Goal: Transaction & Acquisition: Purchase product/service

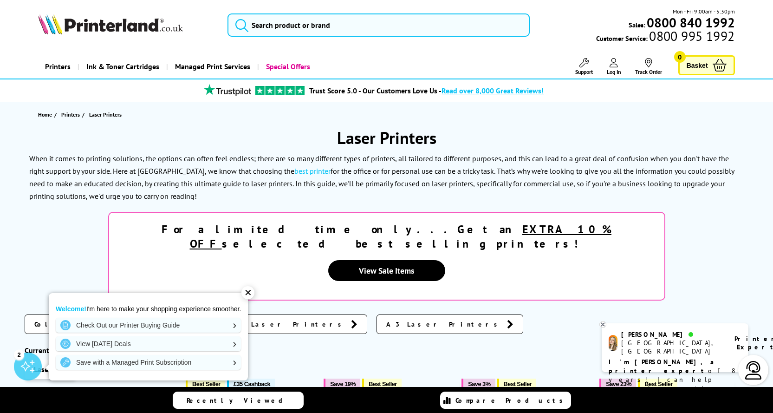
click at [250, 294] on div "✕" at bounding box center [247, 292] width 13 height 13
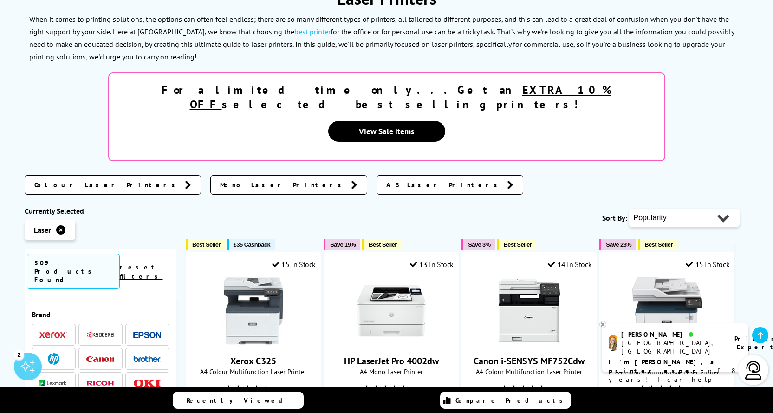
click at [220, 180] on span "Mono Laser Printers" at bounding box center [283, 184] width 126 height 9
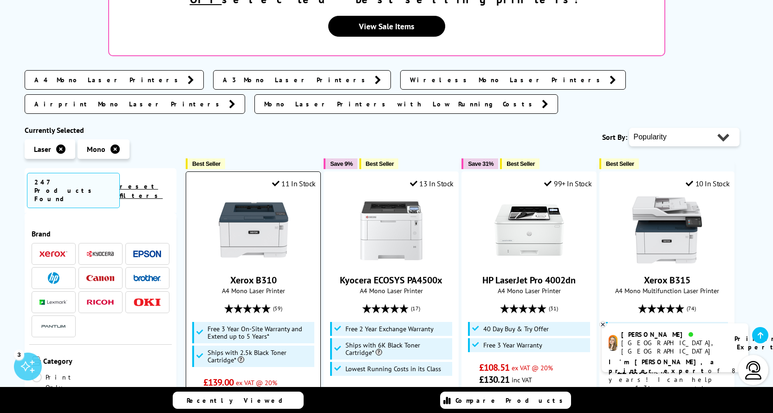
scroll to position [232, 0]
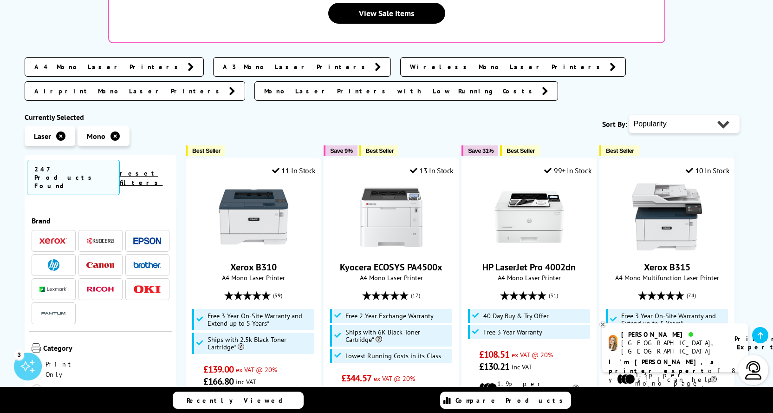
click at [100, 262] on img at bounding box center [100, 265] width 28 height 6
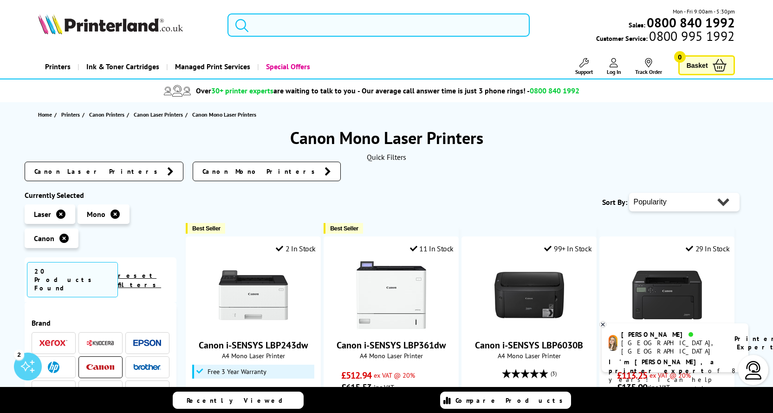
click at [251, 23] on input "search" at bounding box center [379, 24] width 303 height 23
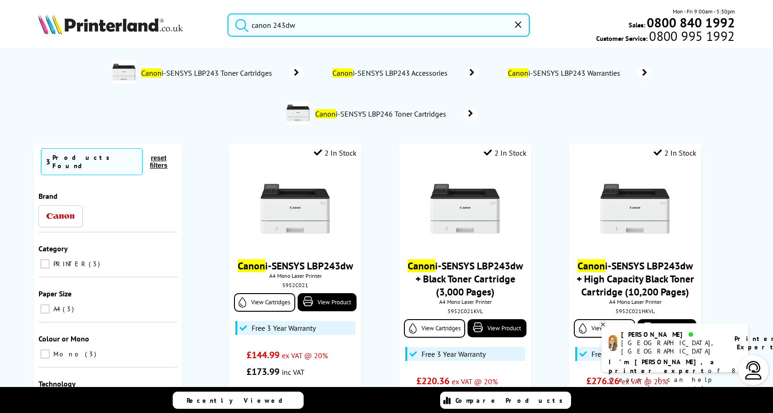
type input "canon 243dw"
click at [228, 13] on button "submit" at bounding box center [239, 23] width 23 height 20
click at [402, 75] on span "Canon i-SENSYS LBP243 Accessories" at bounding box center [392, 72] width 120 height 9
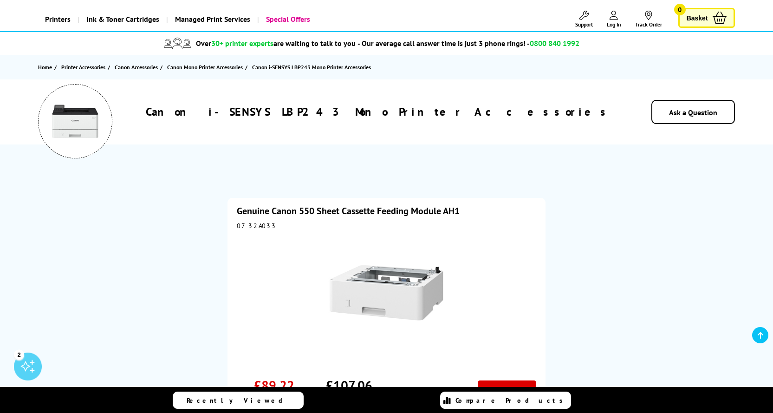
scroll to position [46, 0]
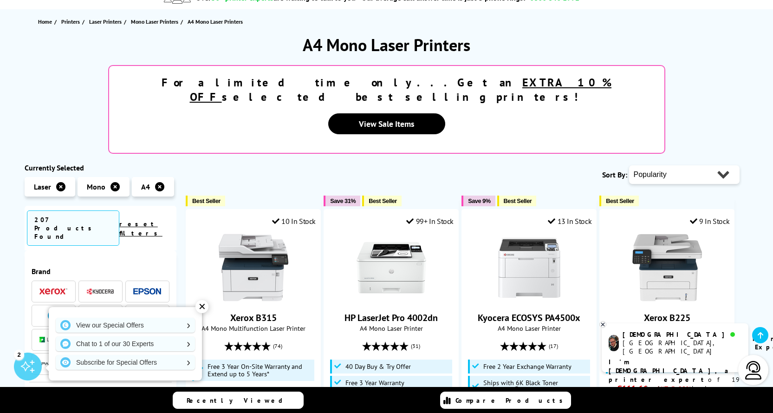
click at [52, 310] on img at bounding box center [54, 316] width 12 height 12
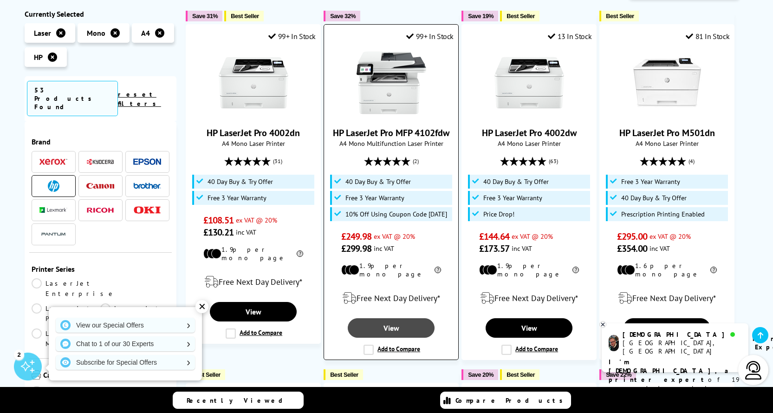
scroll to position [186, 0]
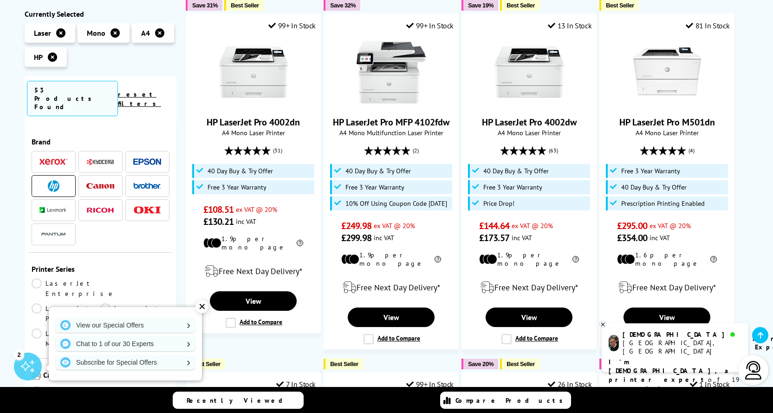
click at [104, 180] on span at bounding box center [100, 186] width 28 height 12
click at [59, 176] on li at bounding box center [54, 186] width 44 height 22
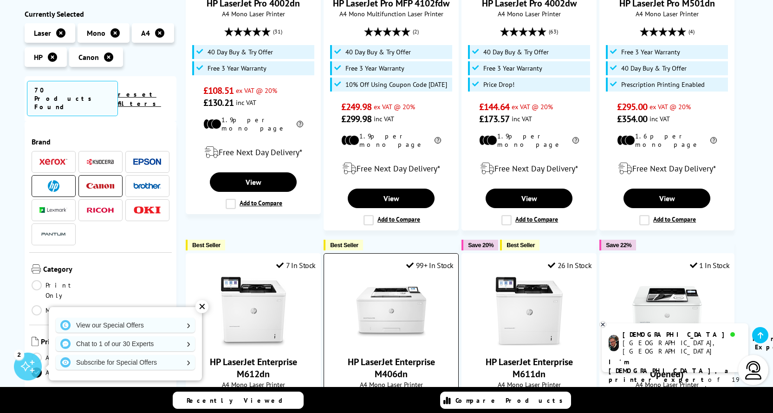
scroll to position [325, 0]
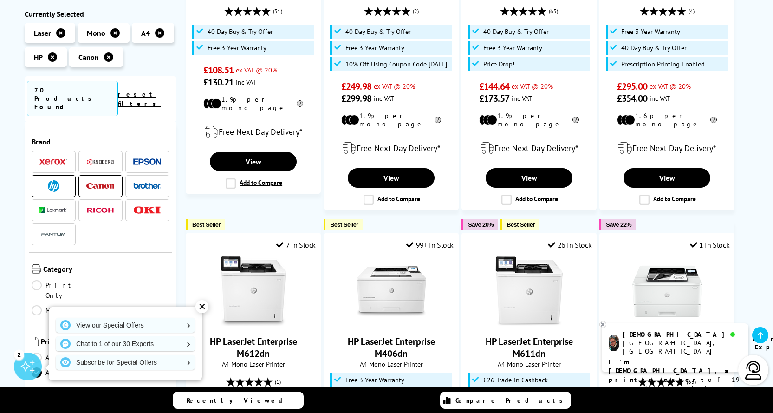
click at [51, 180] on img at bounding box center [54, 186] width 12 height 12
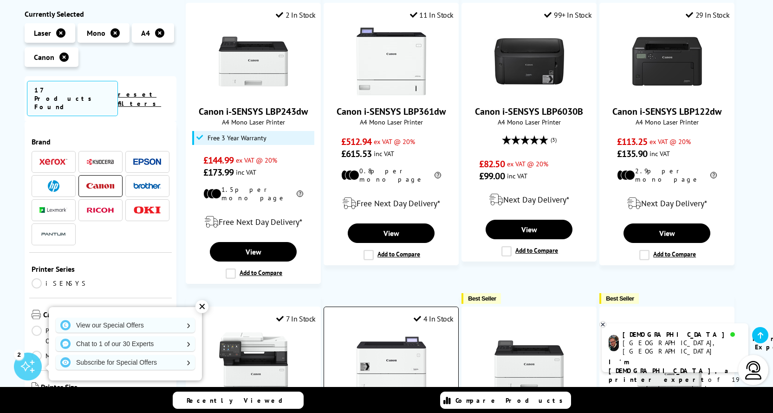
scroll to position [186, 0]
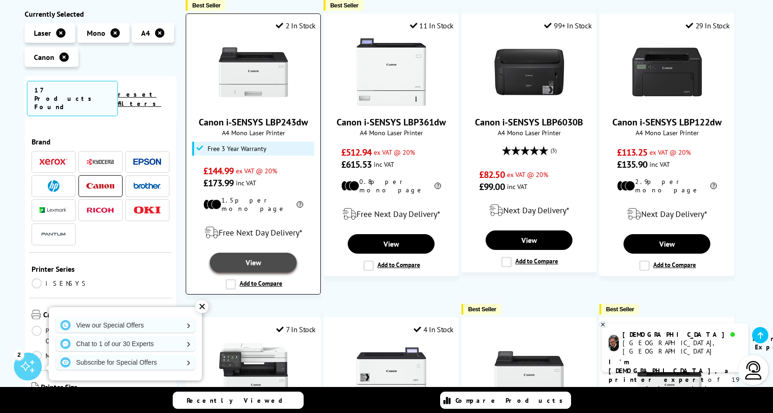
click at [261, 257] on link "View" at bounding box center [253, 263] width 86 height 20
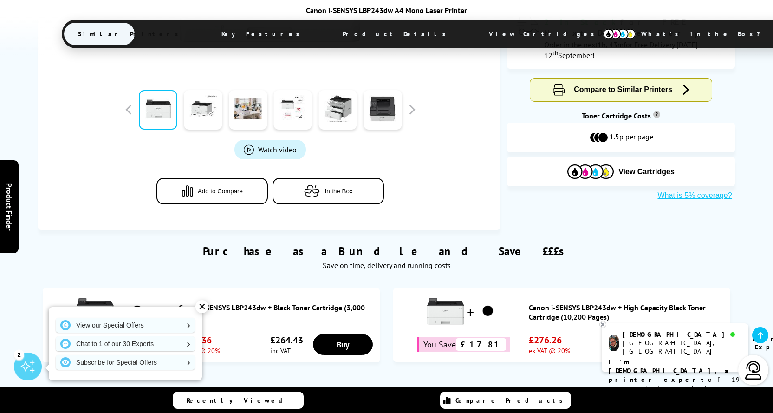
scroll to position [372, 0]
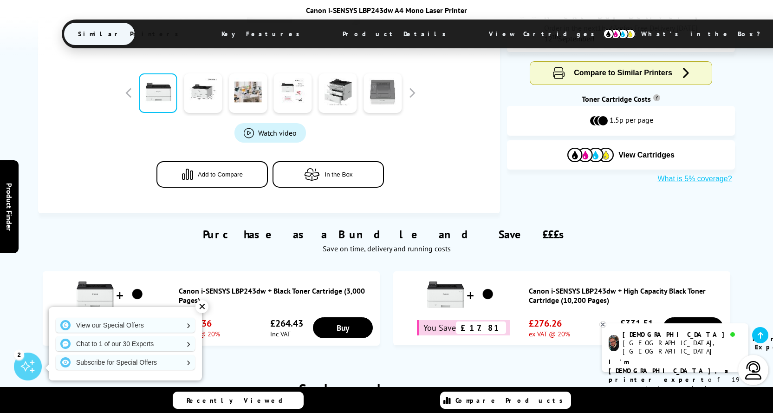
click at [392, 93] on link at bounding box center [383, 92] width 38 height 39
click at [385, 95] on link at bounding box center [383, 92] width 38 height 39
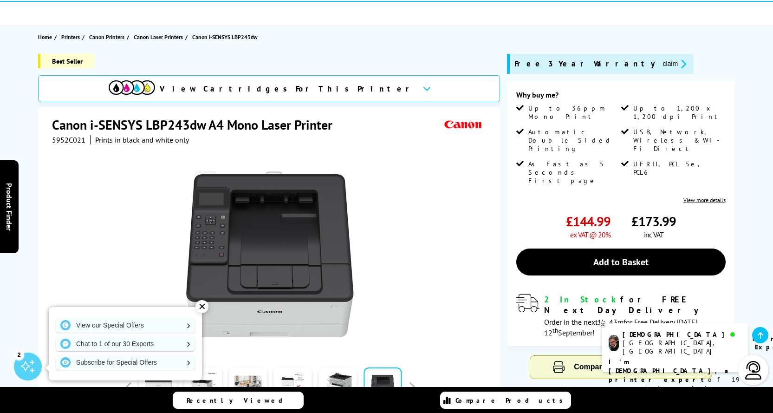
scroll to position [93, 0]
